Goal: Check status: Check status

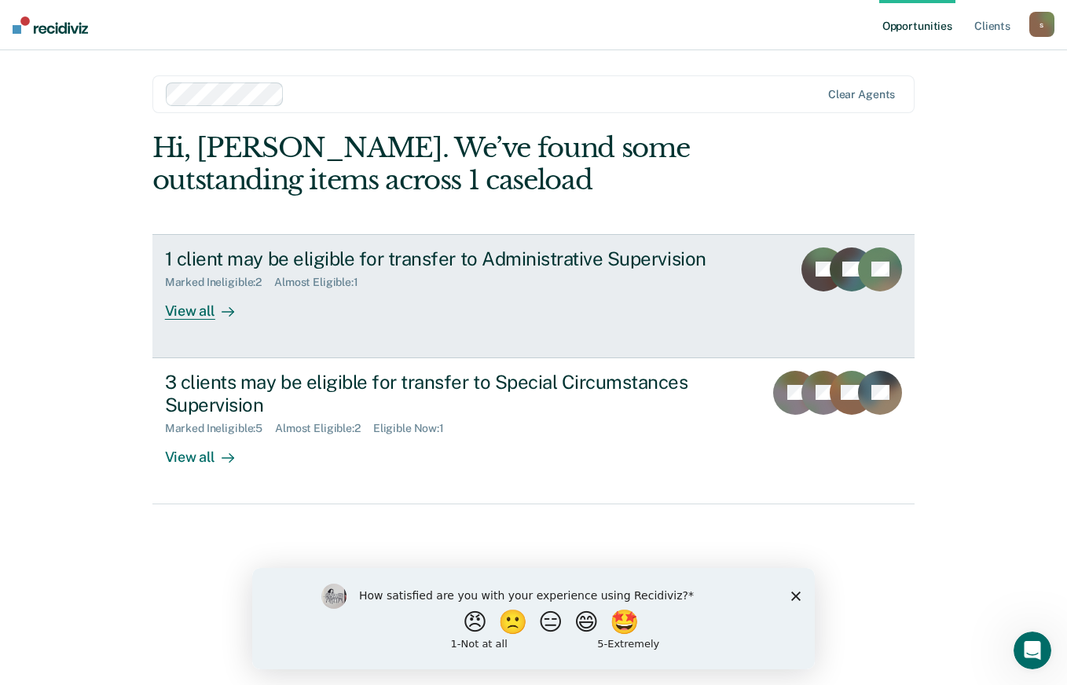
click at [678, 287] on div "Marked Ineligible : 2 Almost Eligible : 1" at bounding box center [441, 279] width 552 height 20
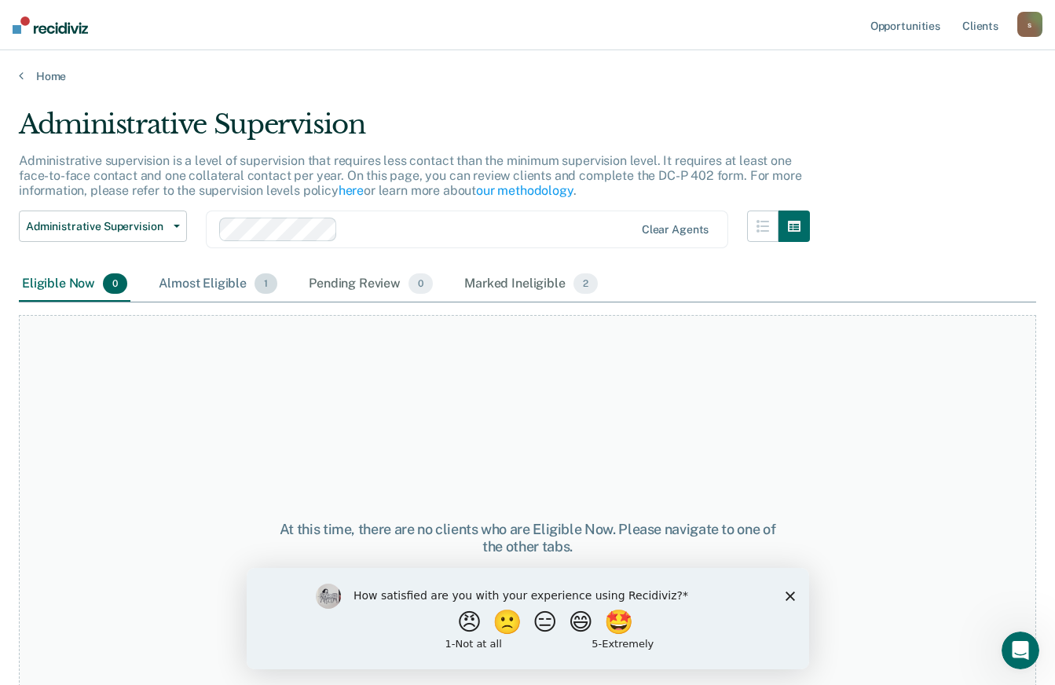
click at [233, 282] on div "Almost Eligible 1" at bounding box center [218, 284] width 125 height 35
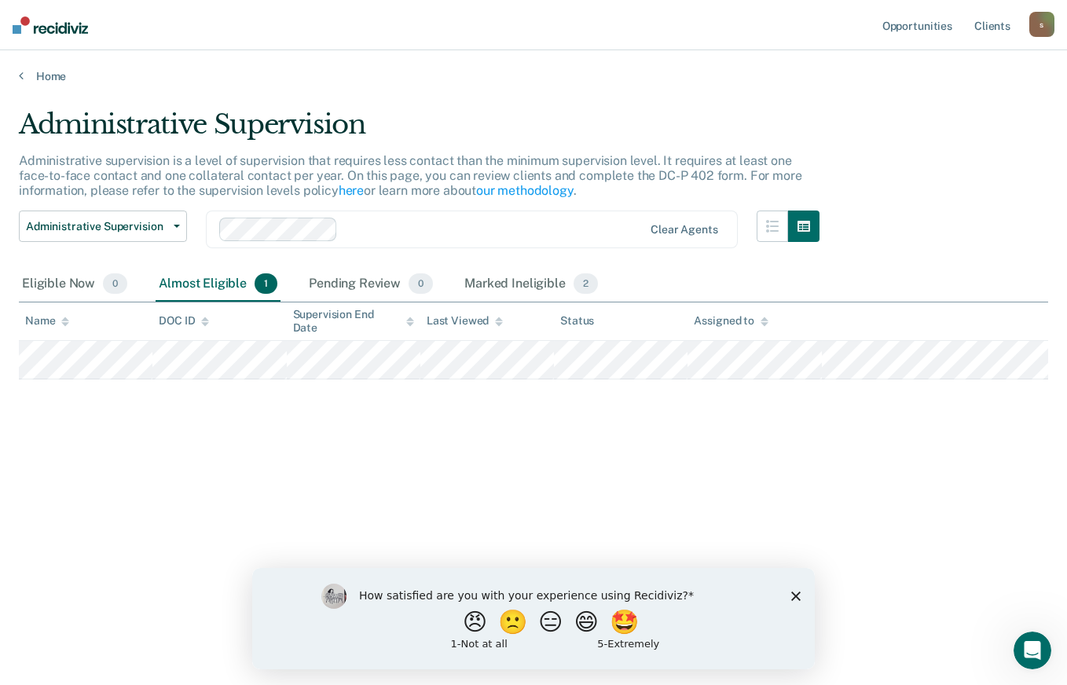
click at [794, 594] on polygon "Close survey" at bounding box center [795, 595] width 9 height 9
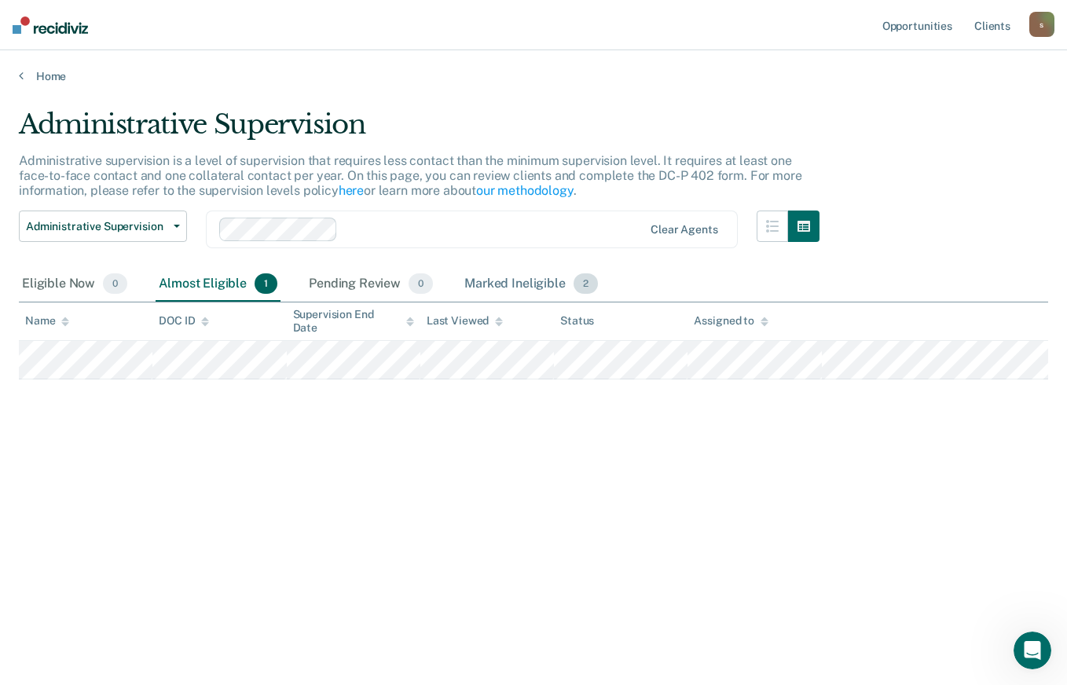
click at [538, 280] on div "Marked Ineligible 2" at bounding box center [531, 284] width 140 height 35
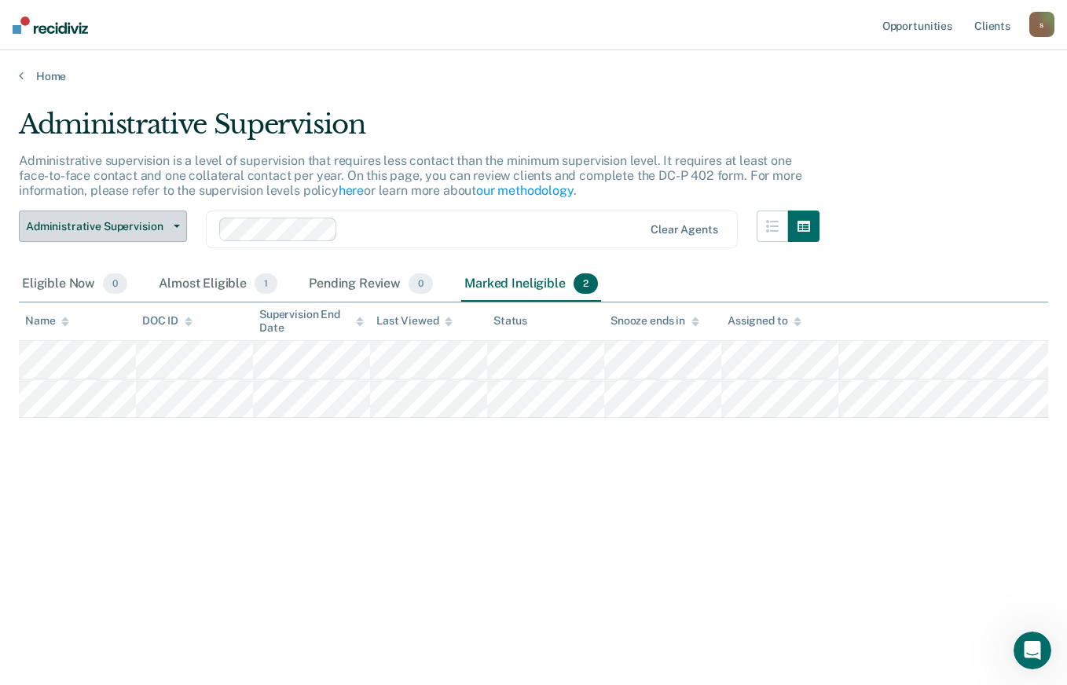
click at [127, 220] on span "Administrative Supervision" at bounding box center [96, 226] width 141 height 13
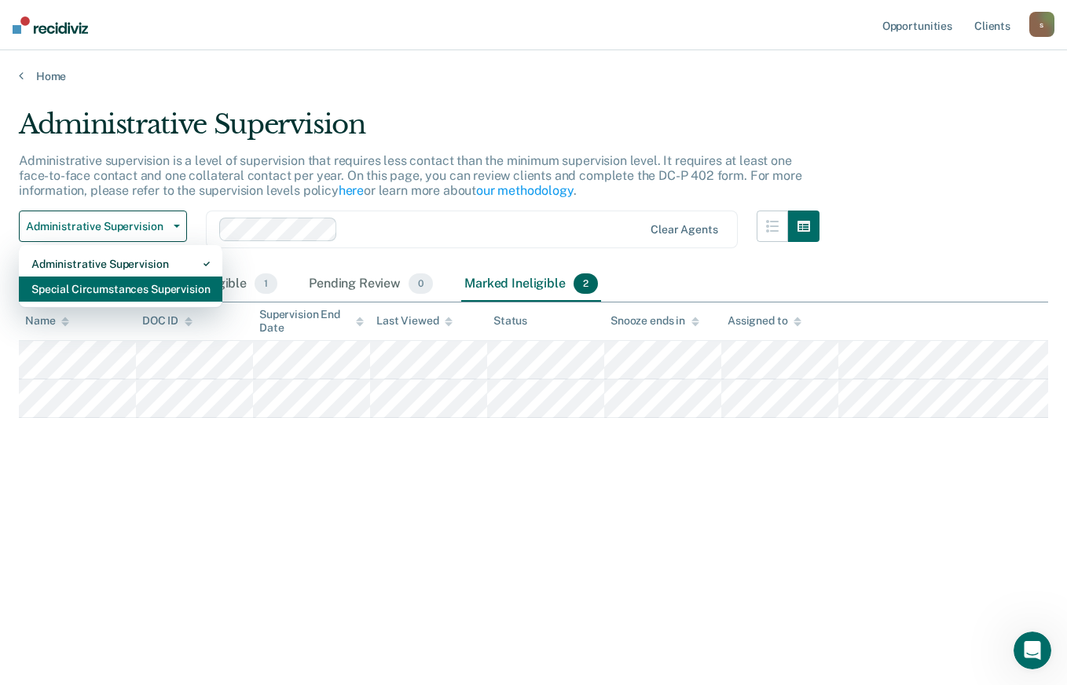
click at [133, 292] on div "Special Circumstances Supervision" at bounding box center [120, 289] width 178 height 25
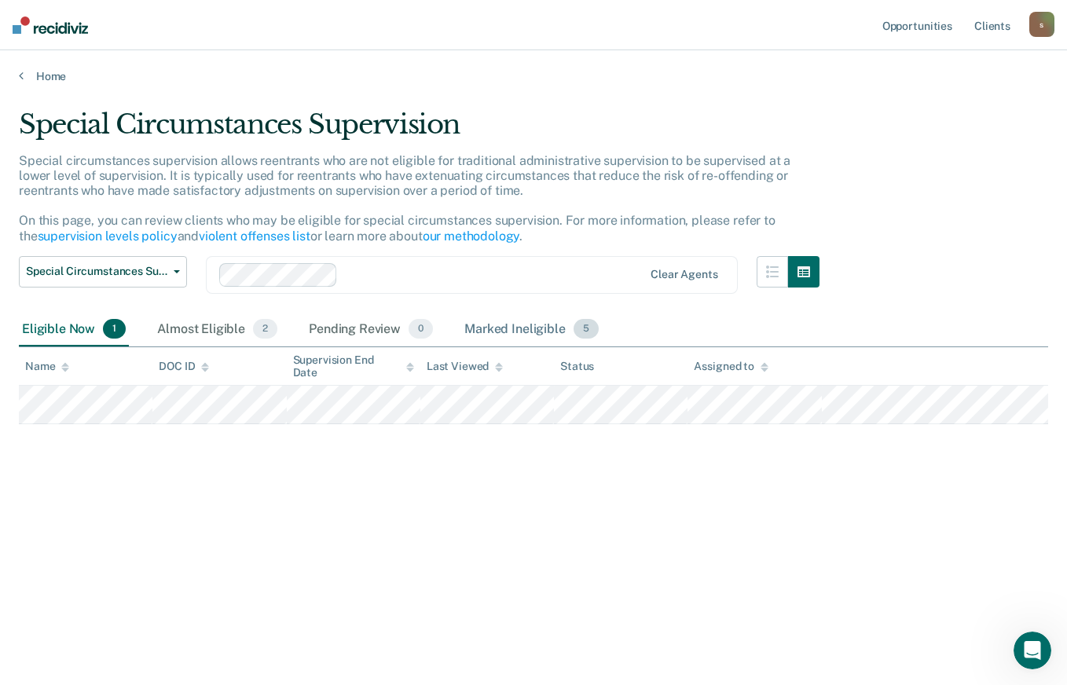
click at [502, 325] on div "Marked Ineligible 5" at bounding box center [531, 330] width 141 height 35
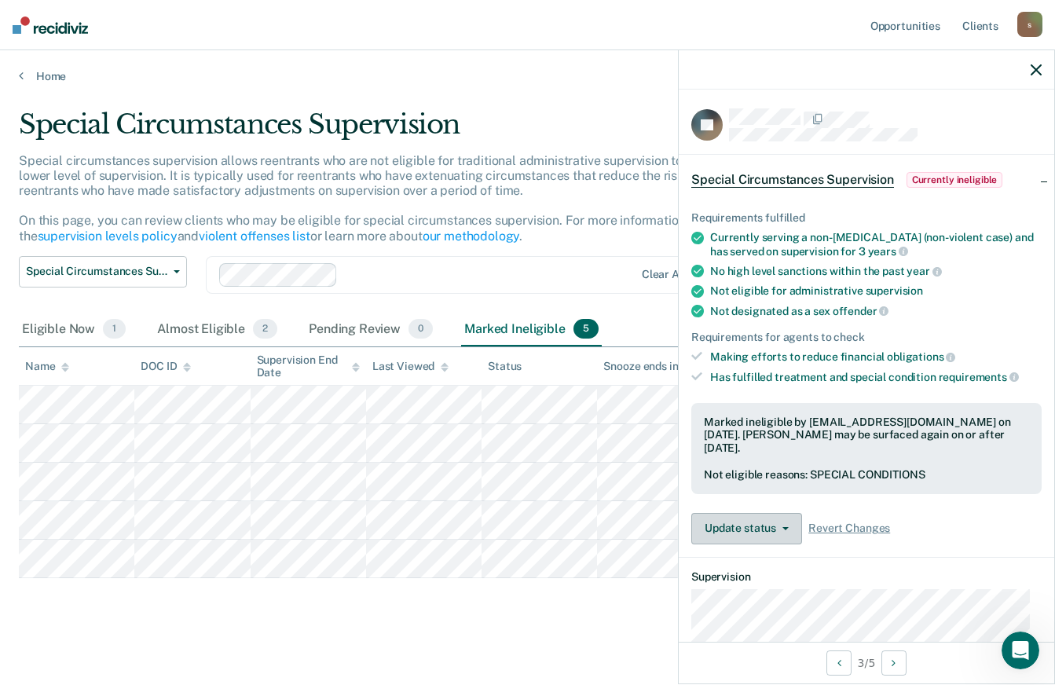
click at [790, 529] on button "Update status" at bounding box center [746, 528] width 111 height 31
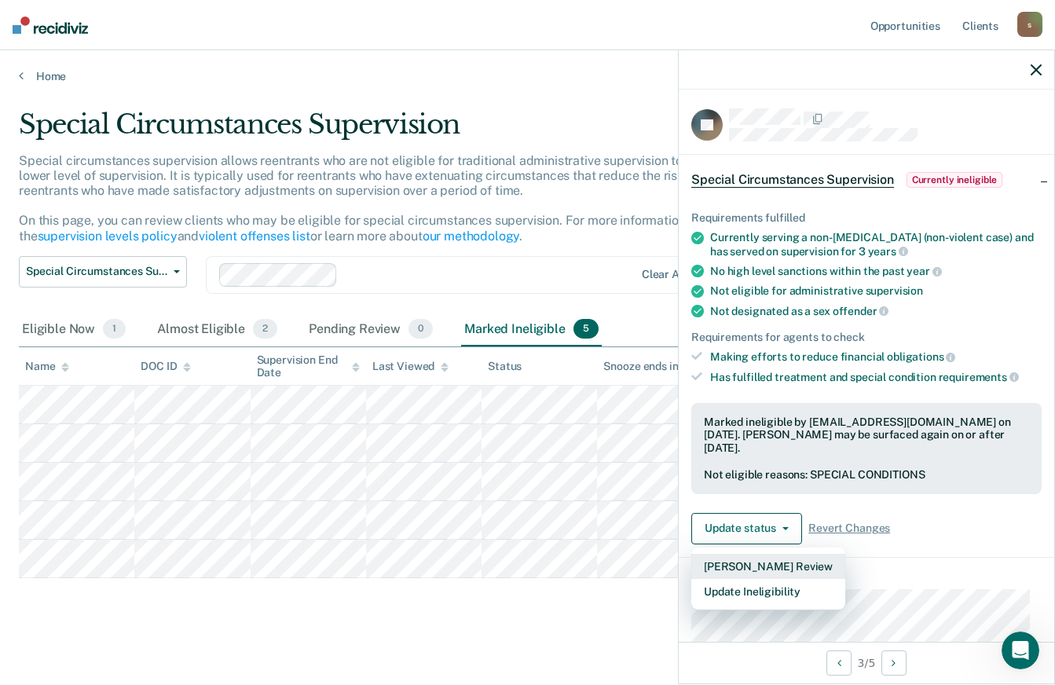
click at [824, 555] on button "[PERSON_NAME] Review" at bounding box center [768, 566] width 154 height 25
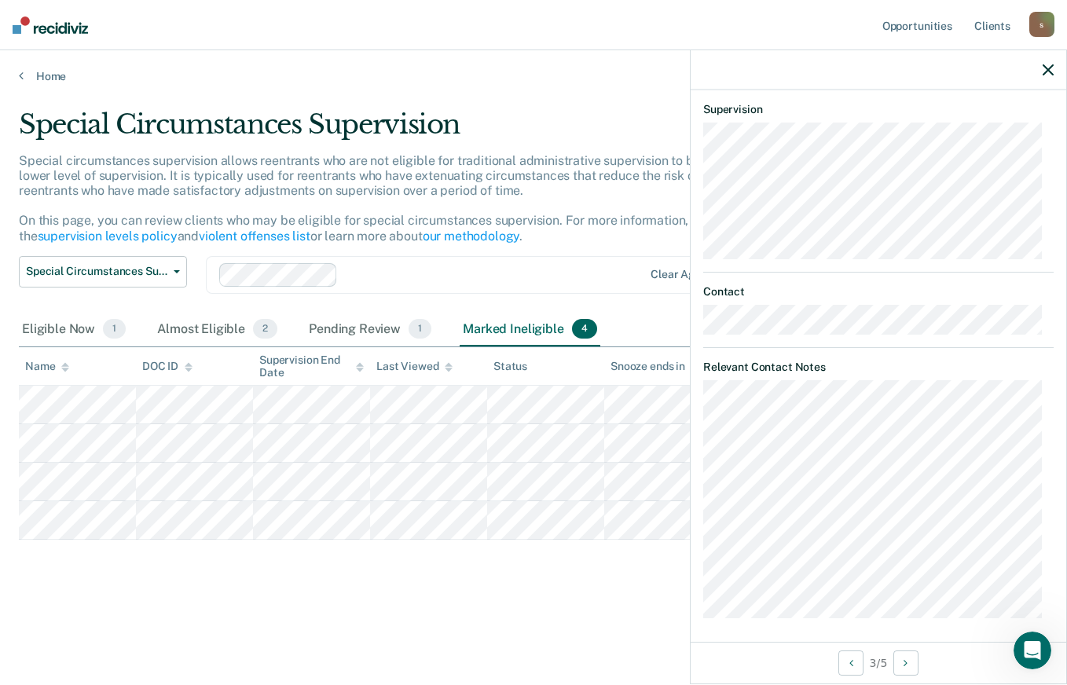
scroll to position [431, 0]
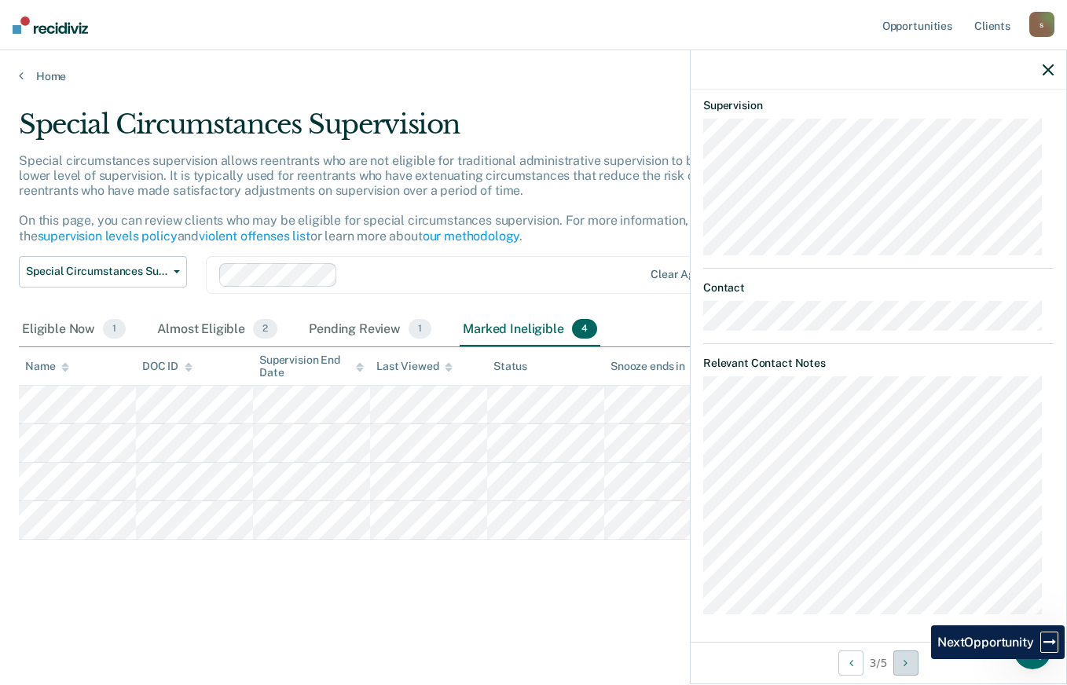
click at [918, 668] on button "Next Opportunity" at bounding box center [905, 663] width 25 height 25
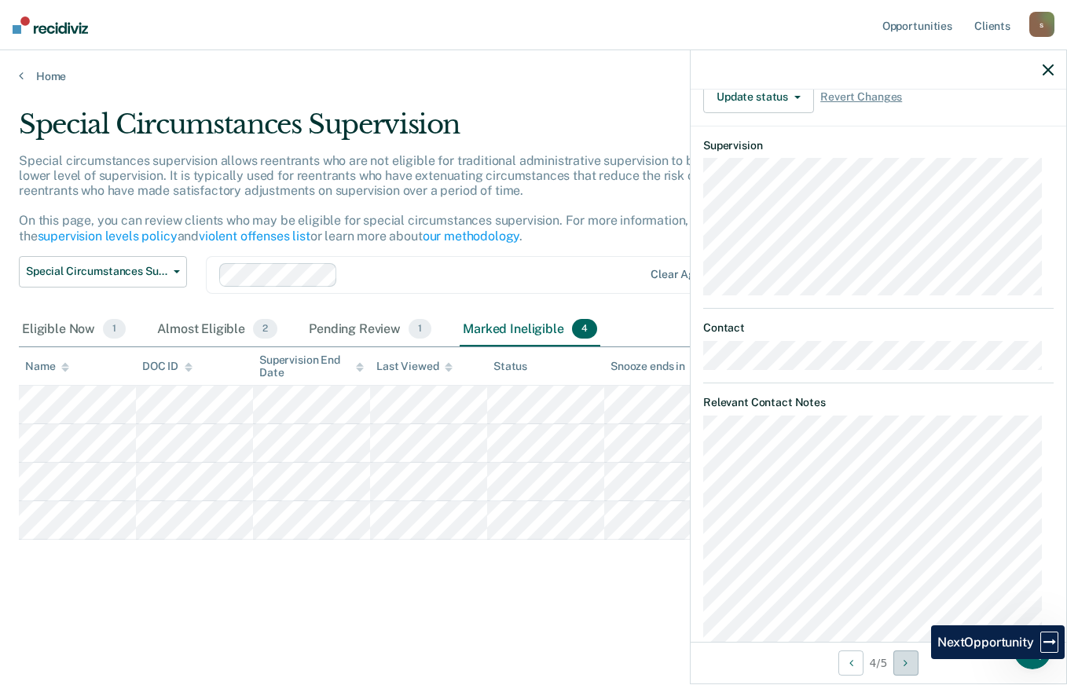
scroll to position [471, 0]
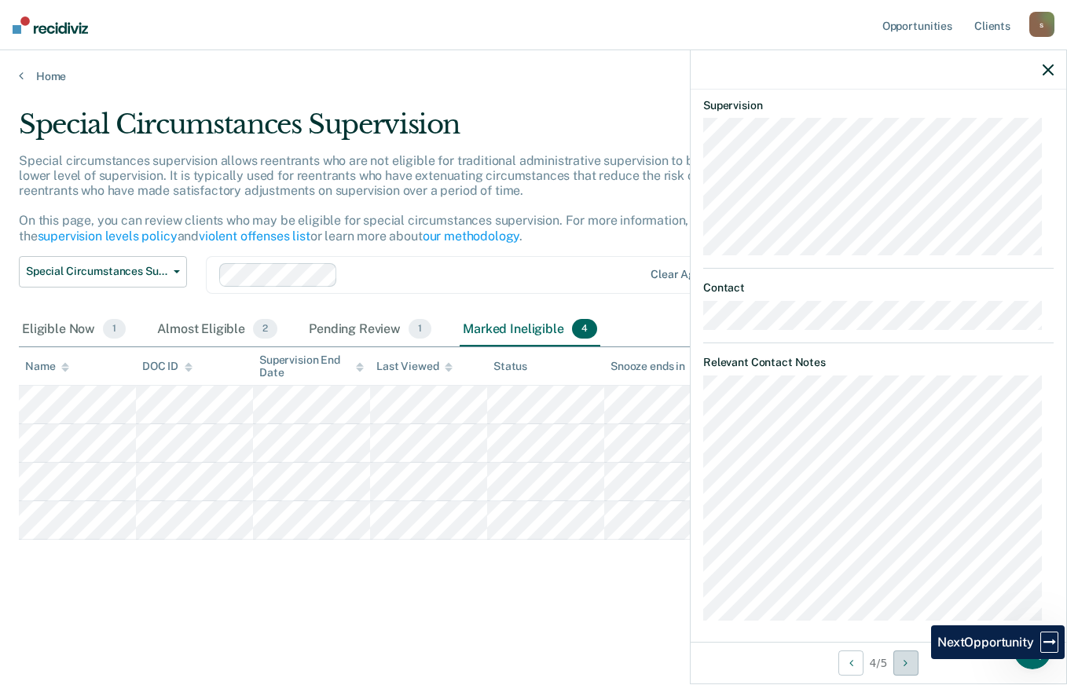
click at [918, 668] on button "Next Opportunity" at bounding box center [905, 663] width 25 height 25
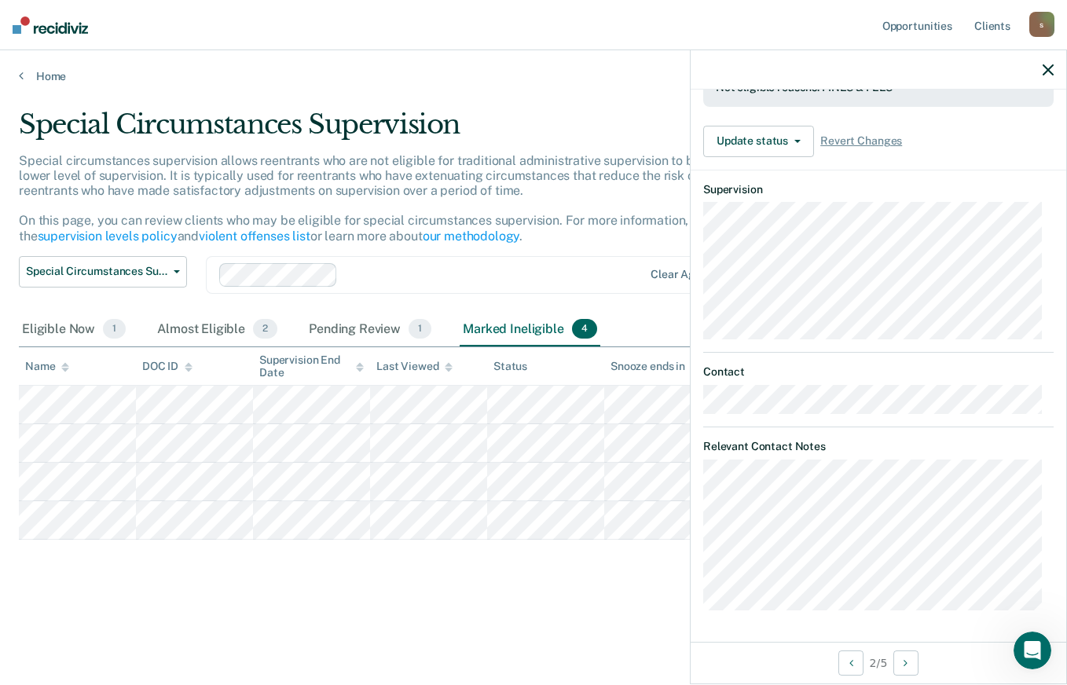
scroll to position [317, 0]
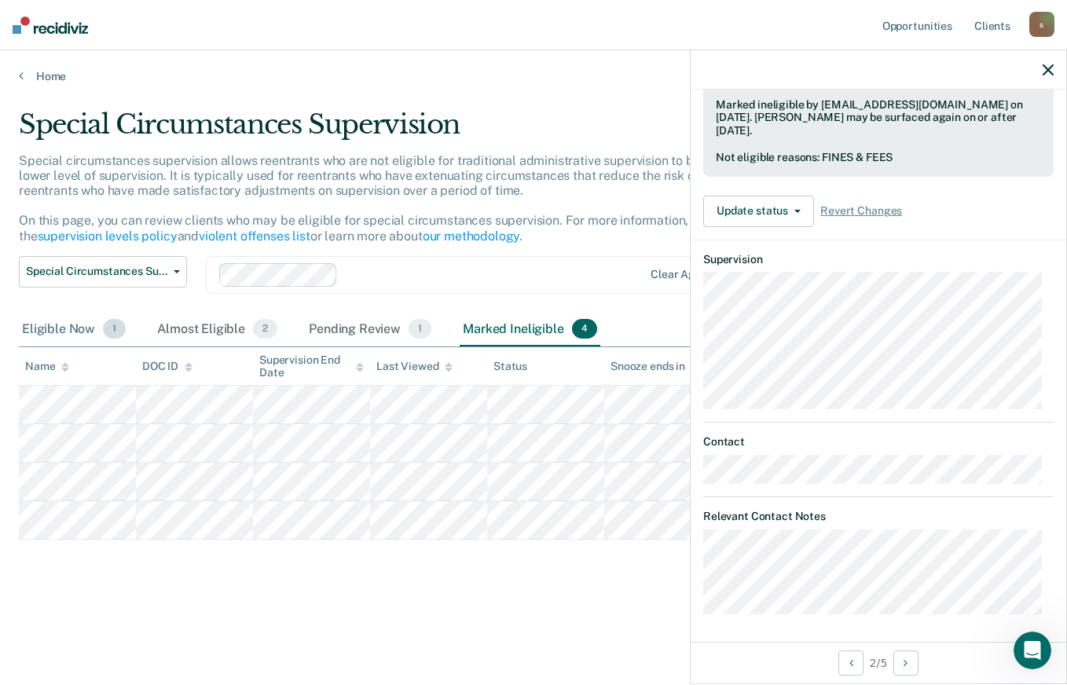
click at [74, 323] on div "Eligible Now 1" at bounding box center [74, 330] width 110 height 35
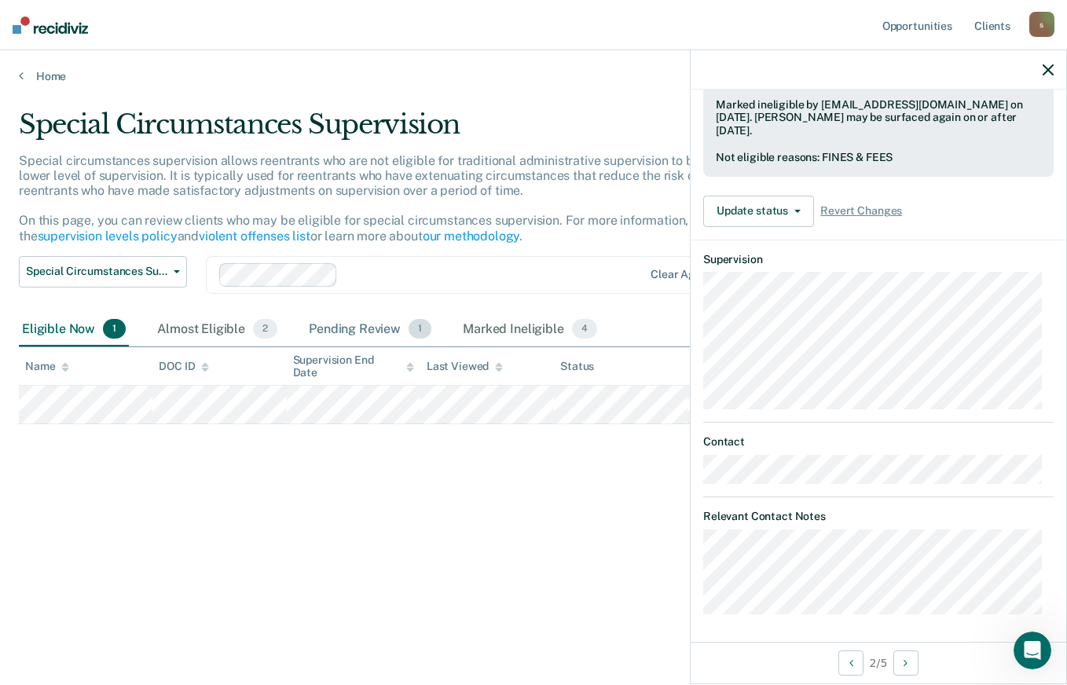
click at [386, 322] on div "Pending Review 1" at bounding box center [370, 330] width 129 height 35
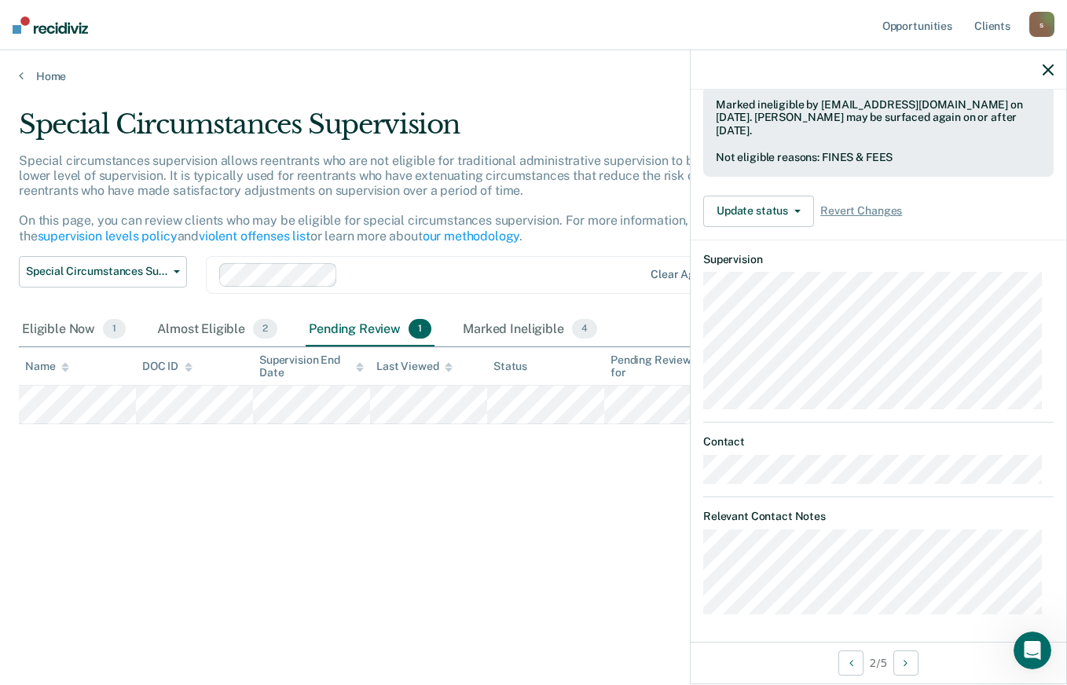
click at [1050, 72] on icon "button" at bounding box center [1048, 69] width 11 height 11
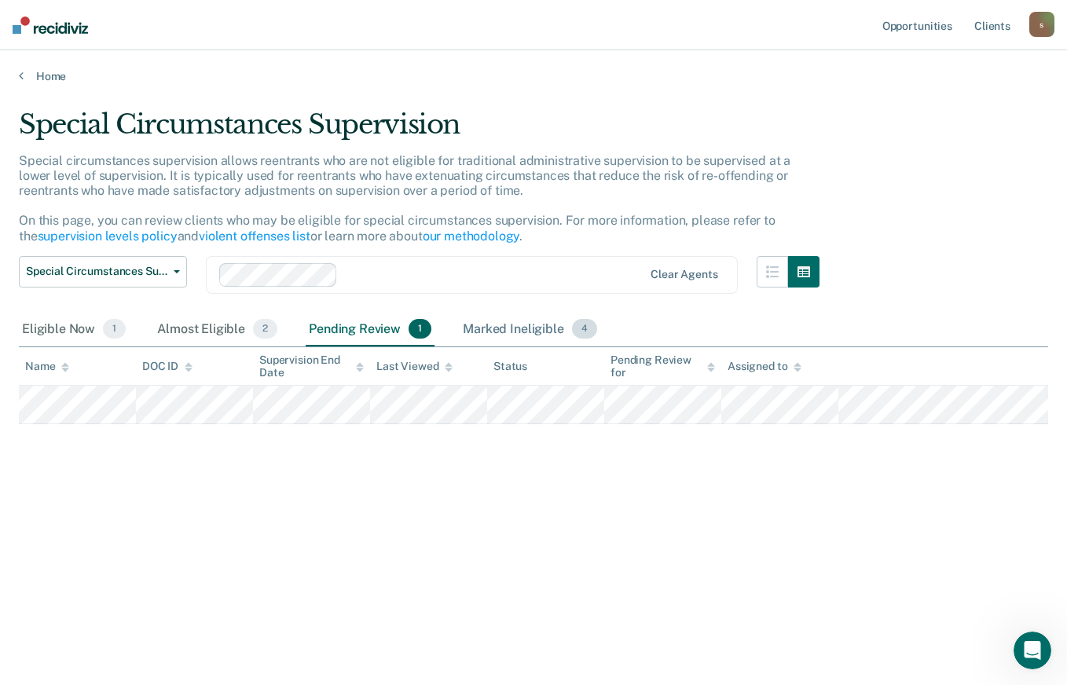
click at [482, 324] on div "Marked Ineligible 4" at bounding box center [530, 330] width 141 height 35
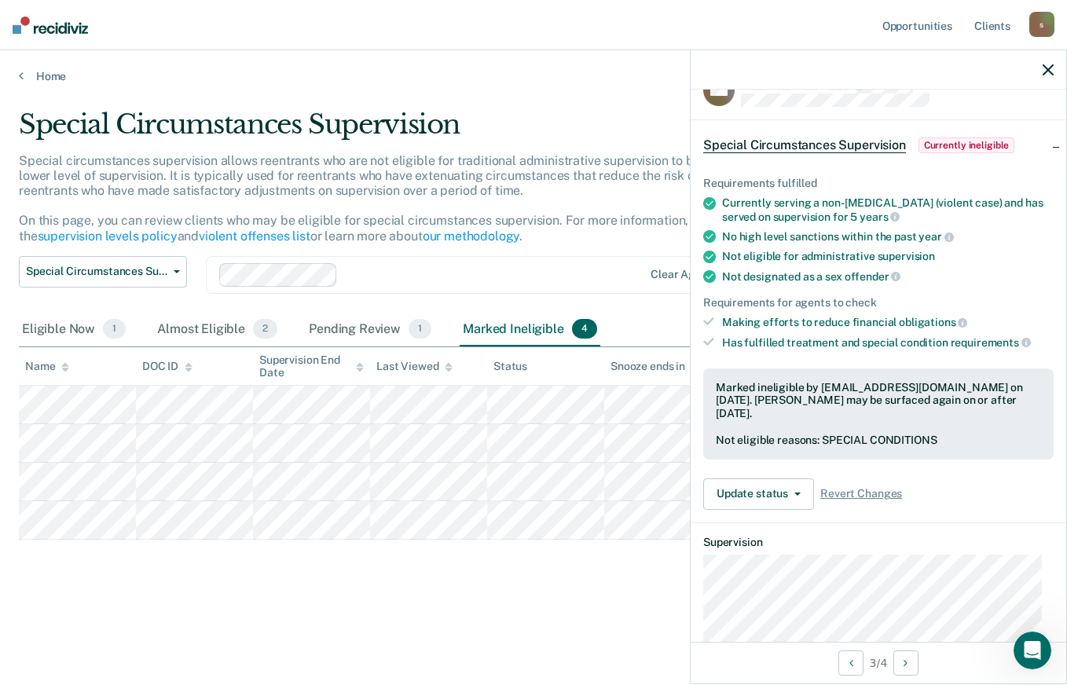
scroll to position [478, 0]
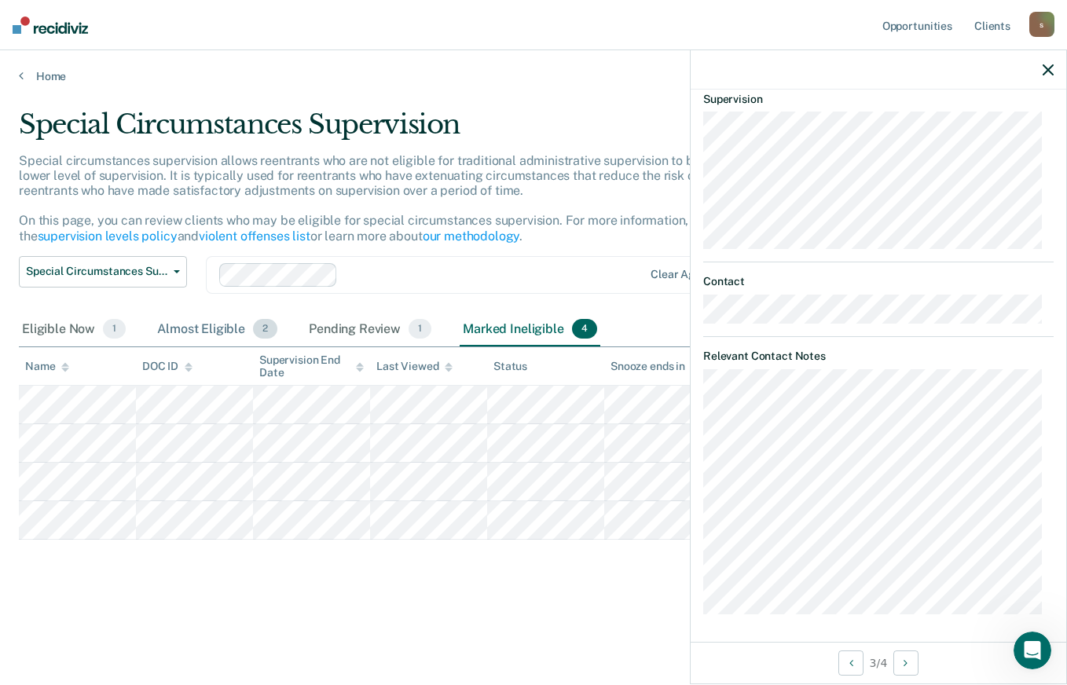
click at [233, 324] on div "Almost Eligible 2" at bounding box center [217, 330] width 126 height 35
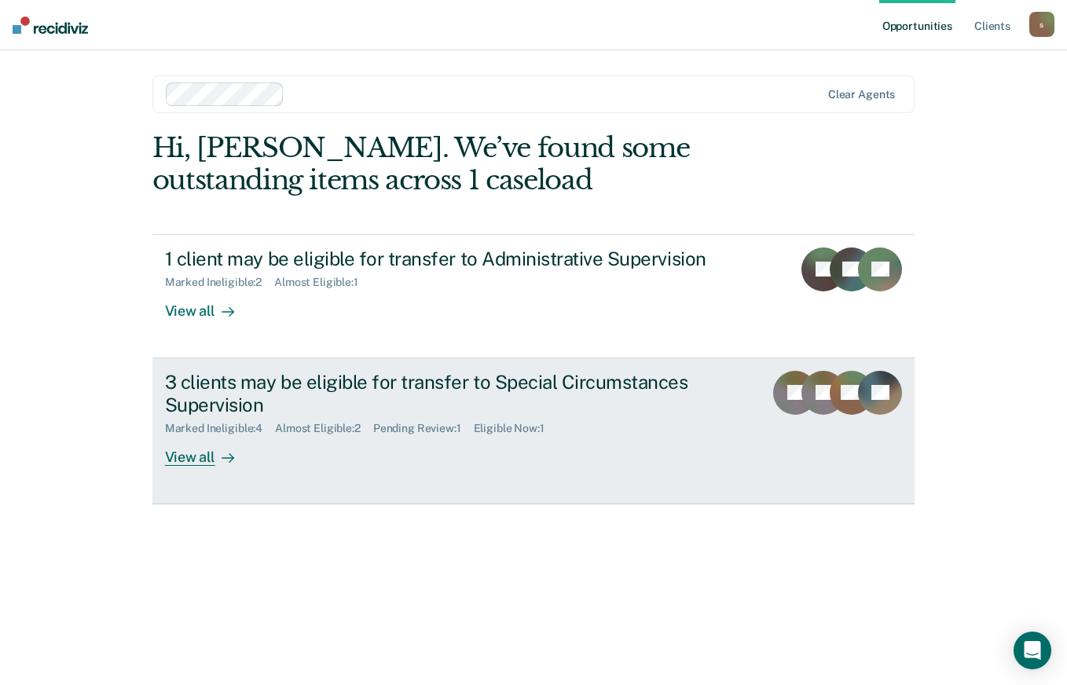
click at [555, 402] on div "3 clients may be eligible for transfer to Special Circumstances Supervision" at bounding box center [441, 394] width 552 height 46
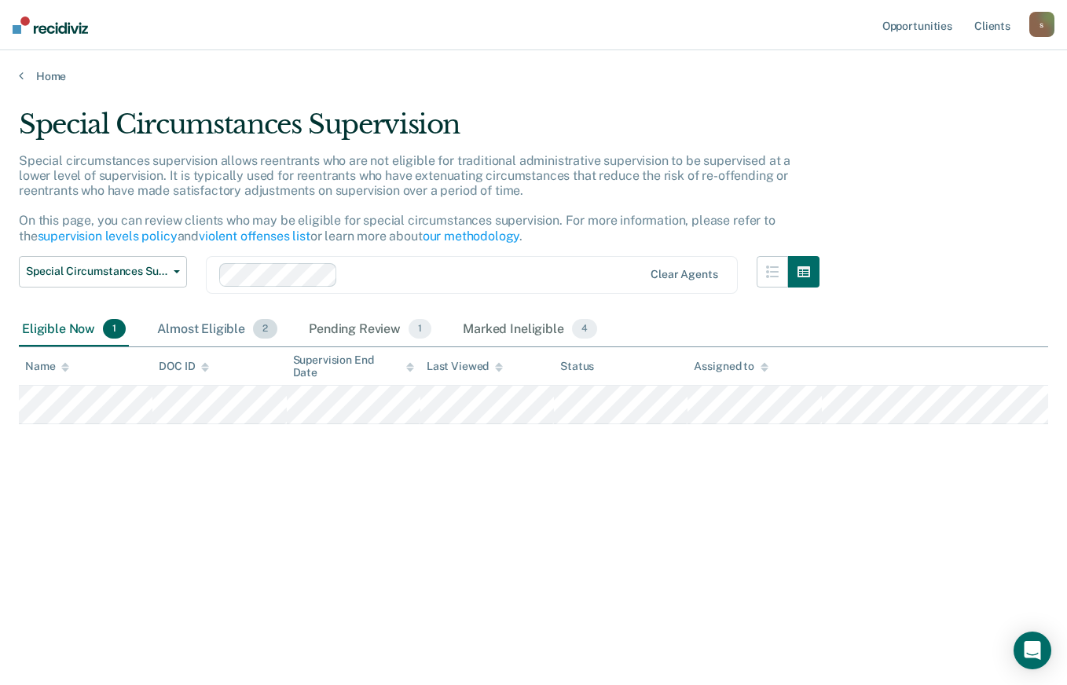
click at [192, 327] on div "Almost Eligible 2" at bounding box center [217, 330] width 126 height 35
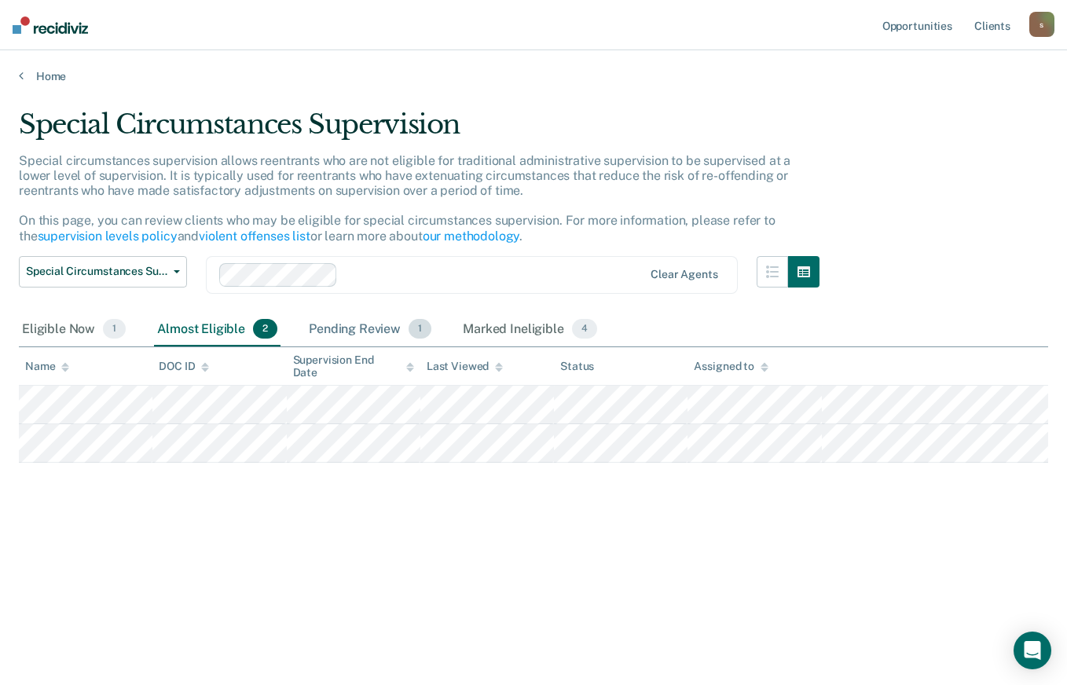
click at [346, 335] on div "Pending Review 1" at bounding box center [370, 330] width 129 height 35
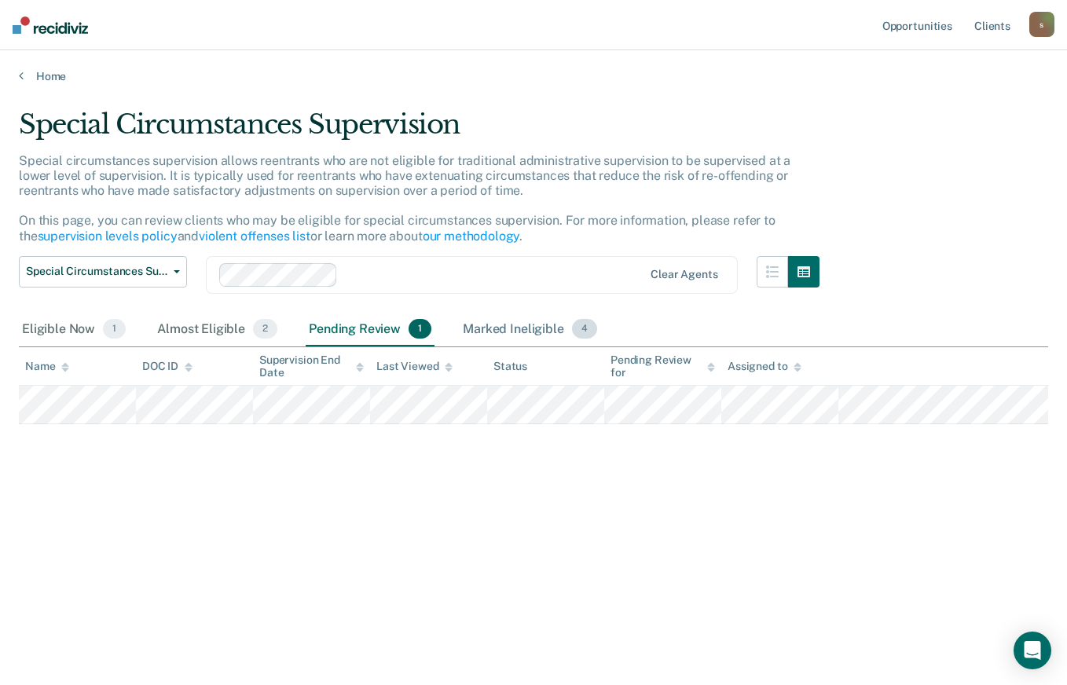
click at [544, 336] on div "Marked Ineligible 4" at bounding box center [530, 330] width 141 height 35
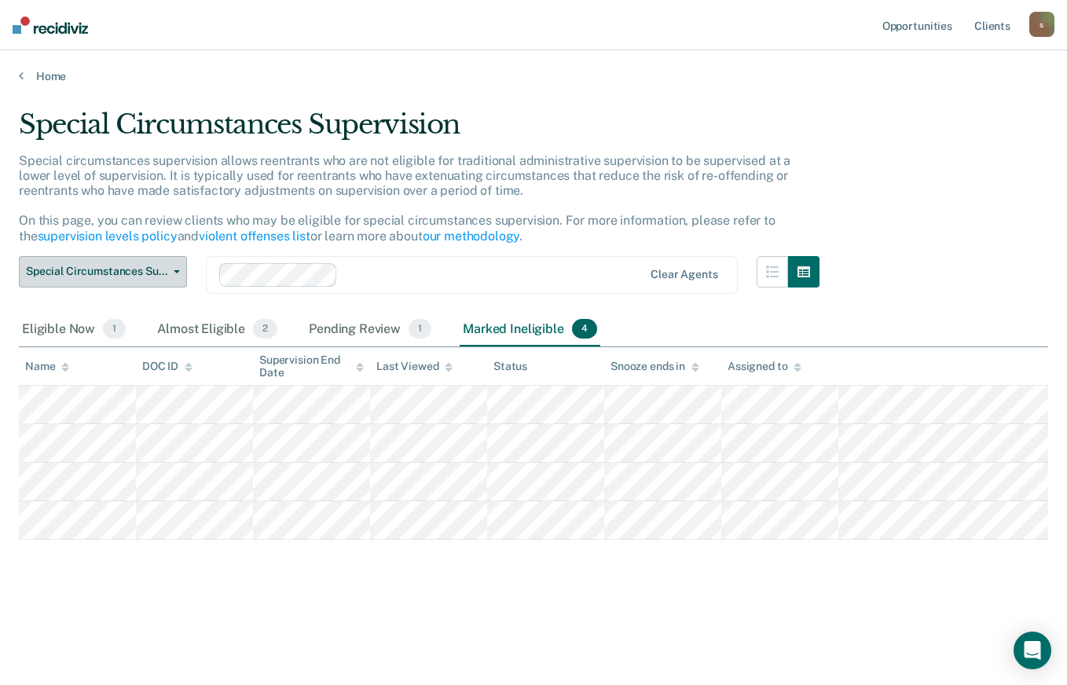
click at [153, 266] on span "Special Circumstances Supervision" at bounding box center [96, 271] width 141 height 13
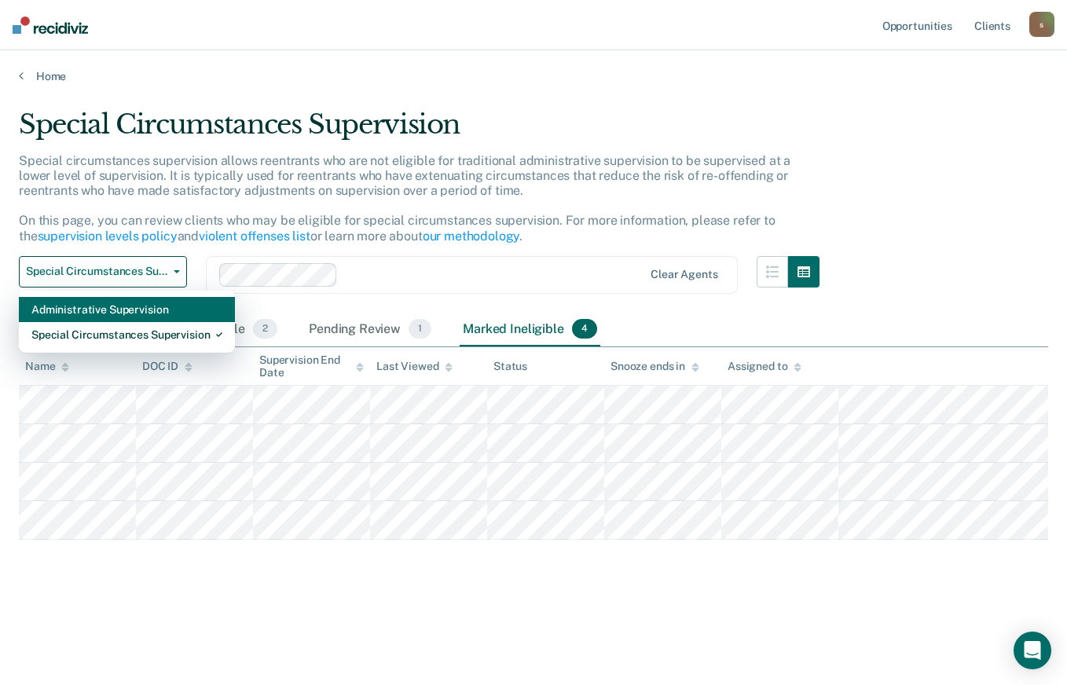
click at [144, 302] on div "Administrative Supervision" at bounding box center [126, 309] width 191 height 25
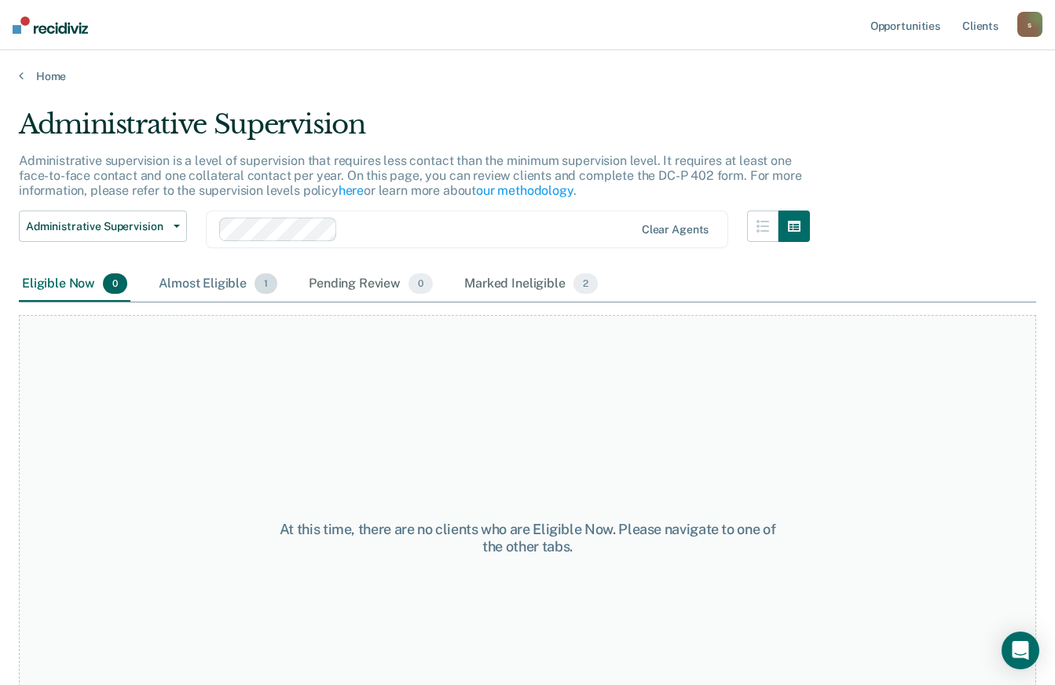
click at [193, 278] on div "Almost Eligible 1" at bounding box center [218, 284] width 125 height 35
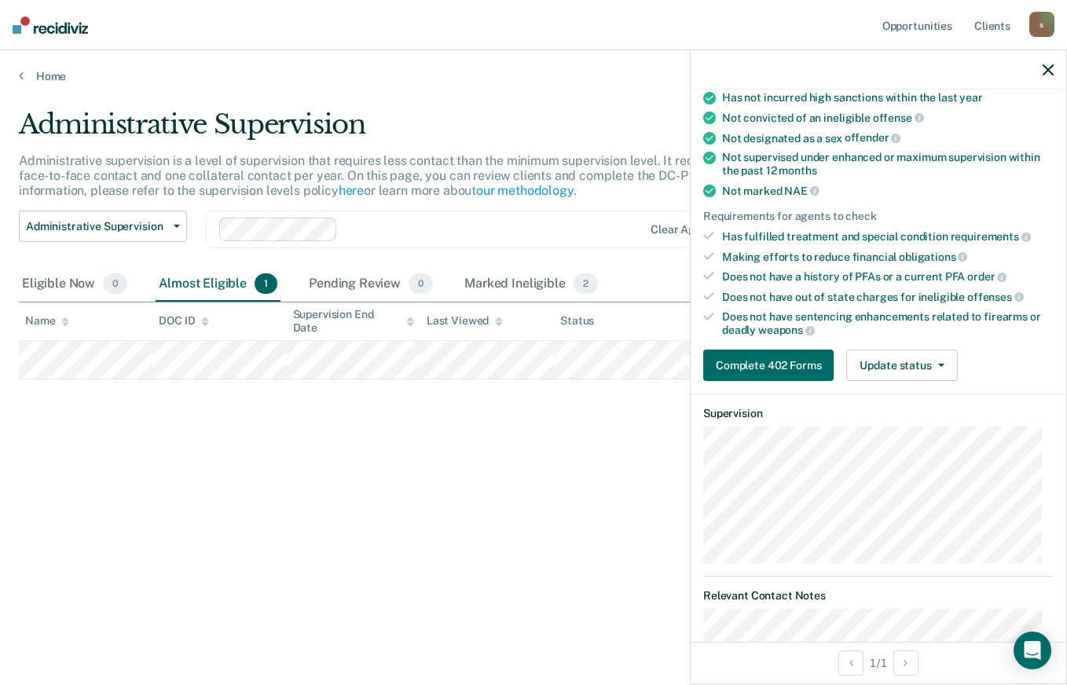
scroll to position [237, 0]
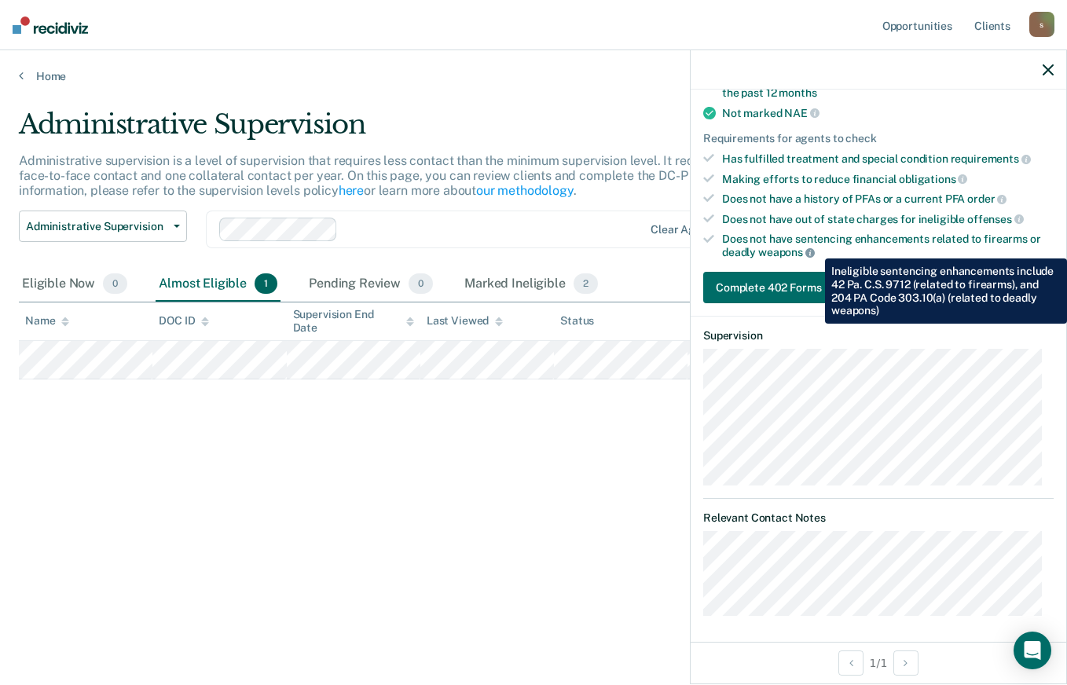
click at [813, 248] on icon at bounding box center [809, 252] width 9 height 9
